Goal: Task Accomplishment & Management: Manage account settings

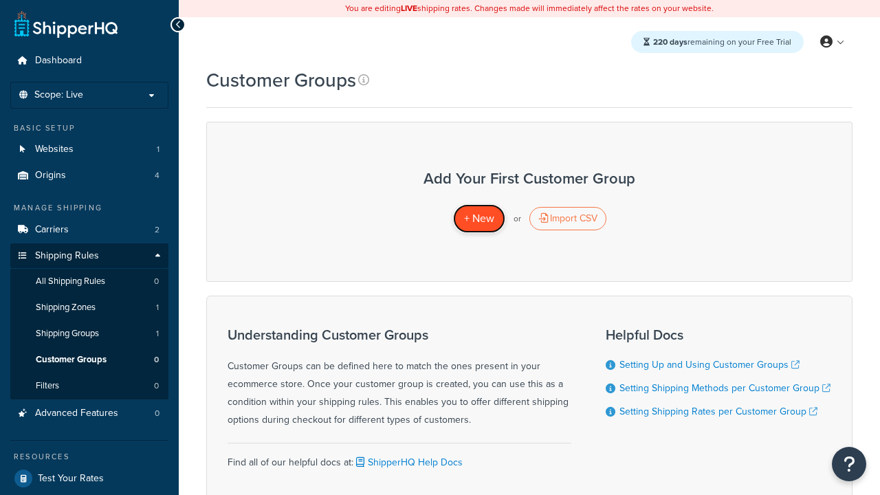
click at [479, 219] on span "+ New" at bounding box center [479, 218] width 30 height 16
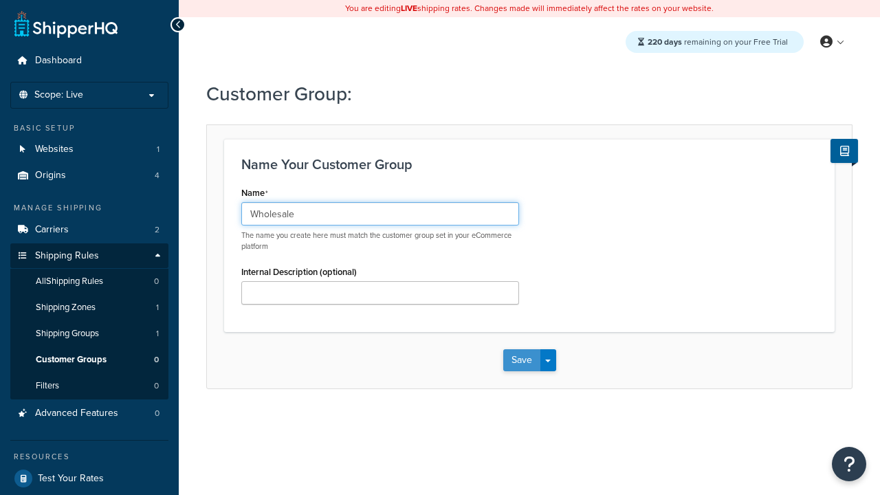
type input "Wholesale"
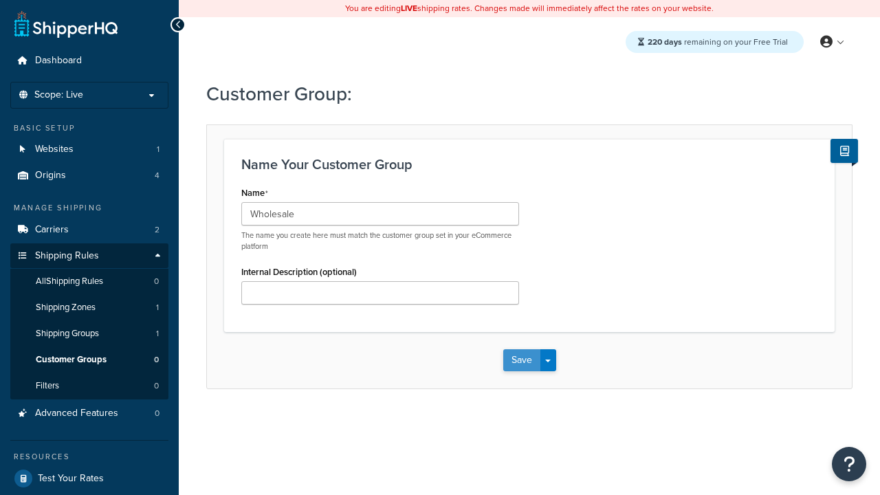
click at [521, 360] on button "Save" at bounding box center [521, 360] width 37 height 22
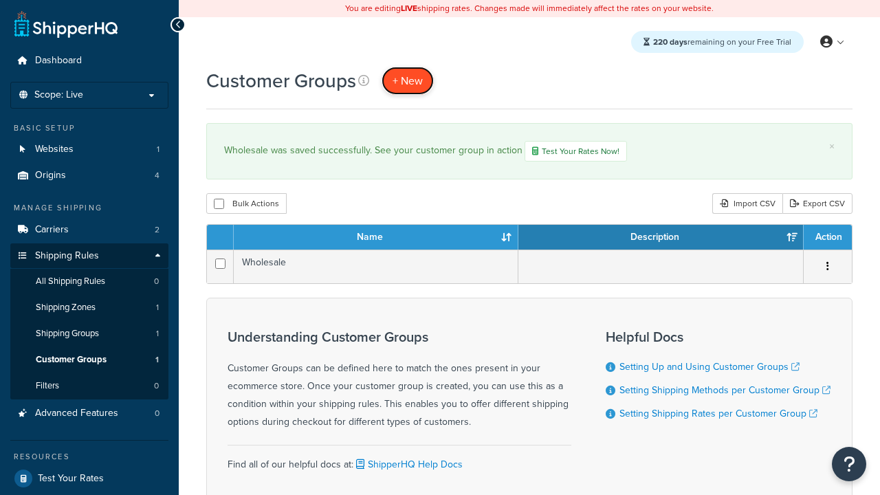
click at [408, 80] on span "+ New" at bounding box center [408, 81] width 30 height 16
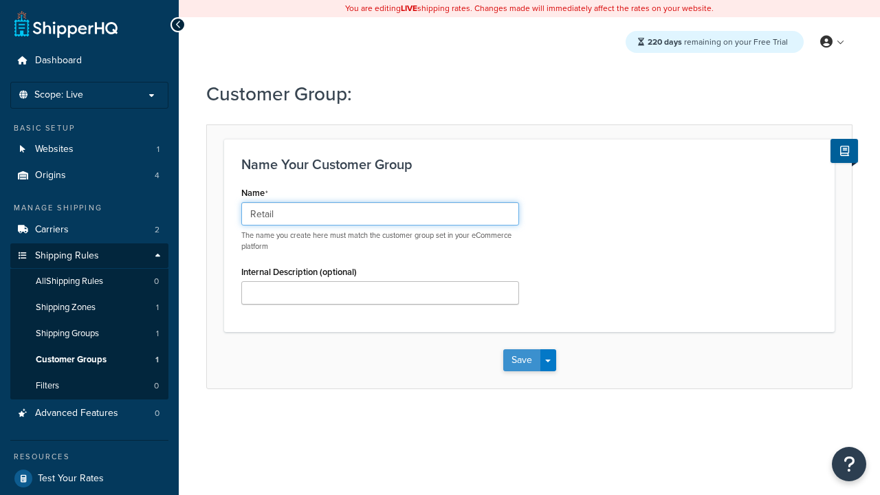
type input "Retail"
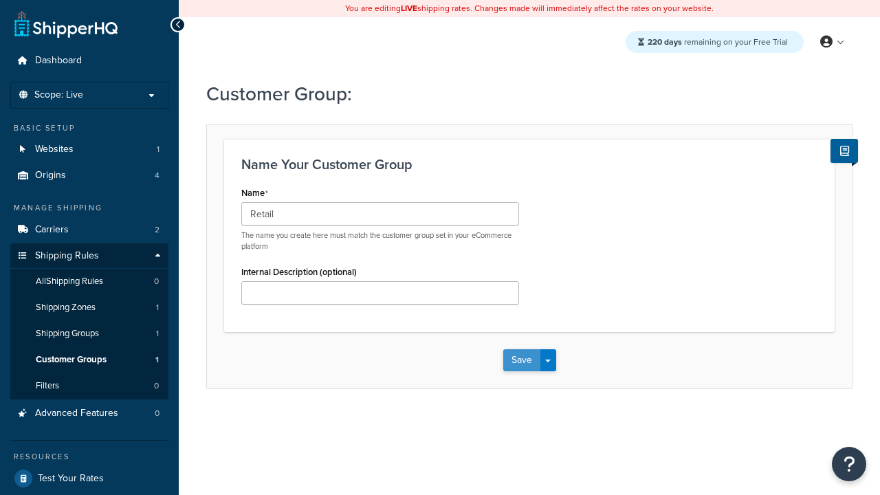
click at [521, 360] on button "Save" at bounding box center [521, 360] width 37 height 22
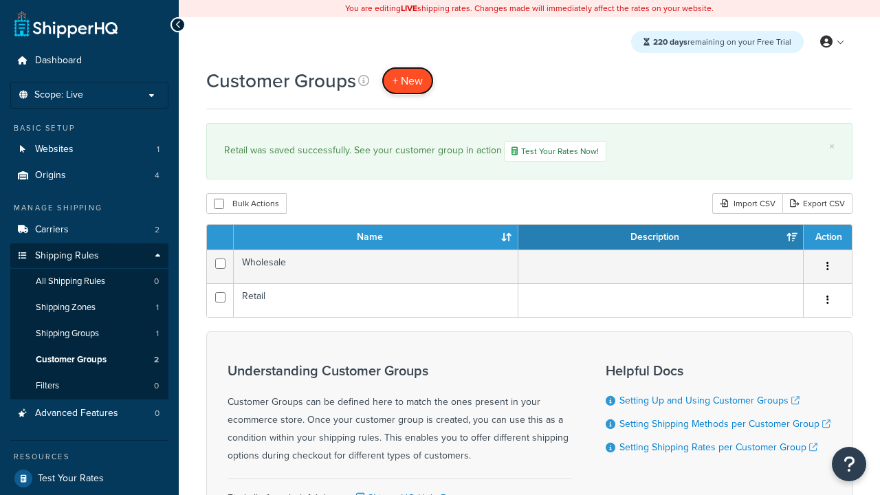
click at [408, 80] on span "+ New" at bounding box center [408, 81] width 30 height 16
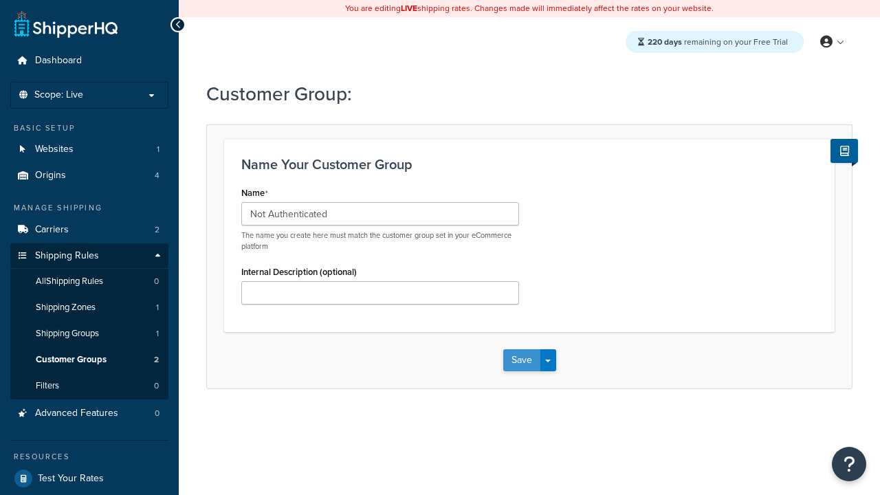
type input "Not Authenticated"
click at [521, 360] on button "Save" at bounding box center [521, 360] width 37 height 22
type input "Logged in"
click at [521, 360] on button "Save" at bounding box center [521, 360] width 37 height 22
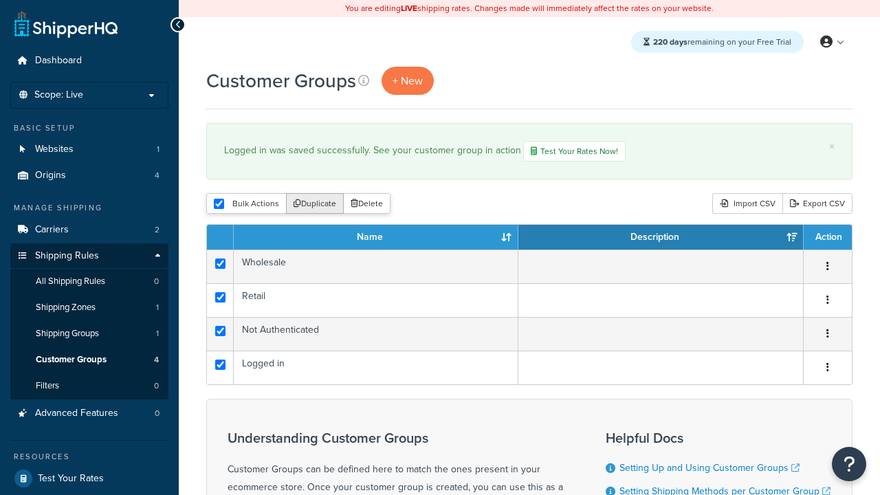
click at [316, 205] on button "Duplicate" at bounding box center [315, 203] width 58 height 21
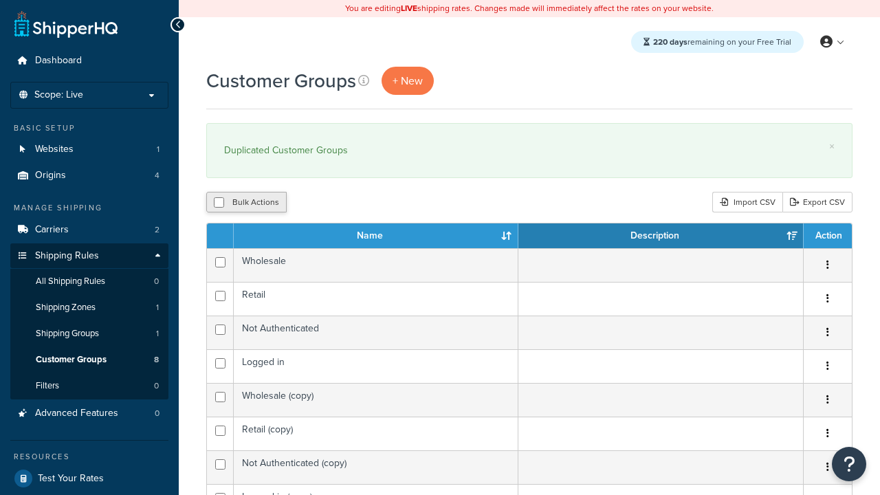
click at [246, 203] on button "Bulk Actions" at bounding box center [246, 202] width 80 height 21
checkbox input "true"
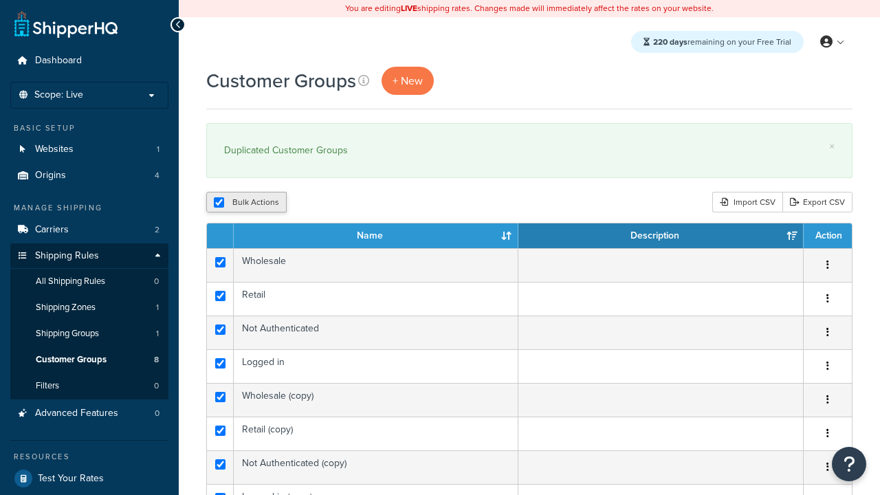
checkbox input "true"
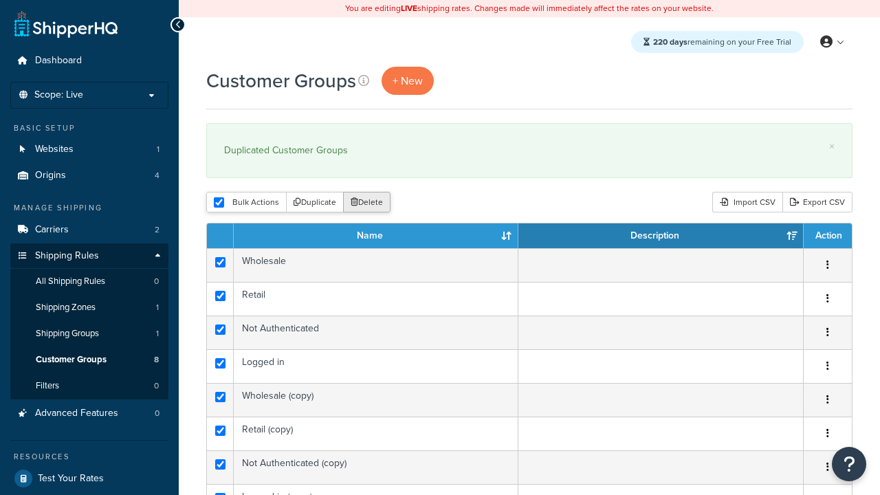
click at [370, 203] on button "Delete" at bounding box center [366, 202] width 47 height 21
